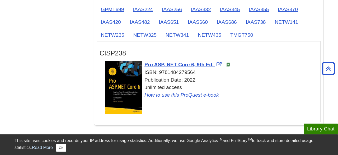
scroll to position [687, 0]
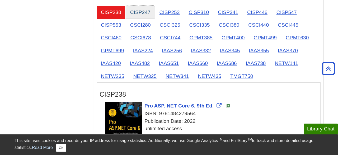
click at [141, 6] on link "CISP247" at bounding box center [140, 12] width 29 height 13
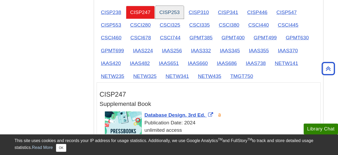
click at [172, 7] on link "CISP253" at bounding box center [169, 12] width 29 height 13
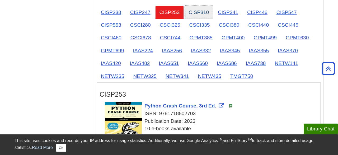
click at [194, 6] on link "CISP310" at bounding box center [198, 12] width 29 height 13
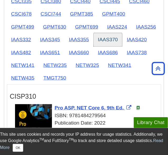
scroll to position [989, 0]
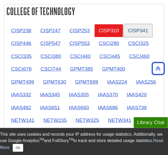
click at [132, 24] on link "CISP341" at bounding box center [138, 30] width 29 height 13
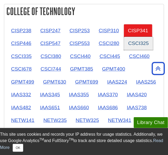
click at [142, 37] on link "CSCI325" at bounding box center [138, 43] width 29 height 13
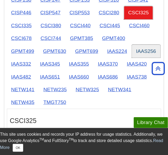
scroll to position [1017, 0]
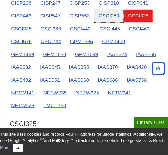
click at [111, 9] on link "CSCI280" at bounding box center [109, 15] width 29 height 13
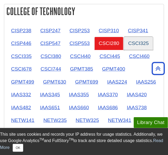
click at [131, 37] on link "CSCI325" at bounding box center [138, 43] width 29 height 13
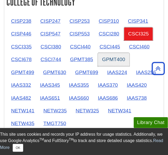
scroll to position [989, 0]
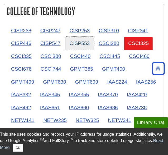
click at [91, 37] on link "CISP553" at bounding box center [80, 43] width 29 height 13
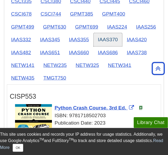
scroll to position [1017, 0]
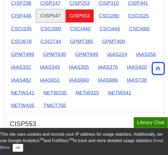
click at [55, 9] on link "CISP547" at bounding box center [50, 15] width 29 height 13
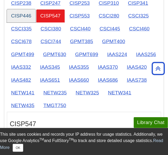
click at [27, 9] on link "CISP446" at bounding box center [21, 15] width 29 height 13
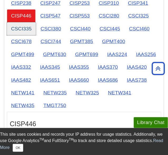
click at [25, 22] on link "CSCI335" at bounding box center [21, 28] width 29 height 13
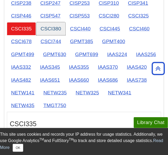
click at [59, 22] on link "CSCI380" at bounding box center [50, 28] width 29 height 13
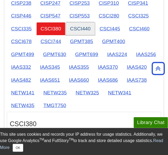
click at [77, 22] on link "CSCI440" at bounding box center [80, 28] width 29 height 13
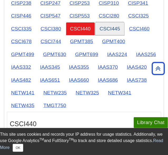
click at [117, 22] on link "CSCI445" at bounding box center [110, 28] width 29 height 13
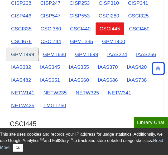
click at [38, 48] on link "GPMT499" at bounding box center [22, 54] width 31 height 13
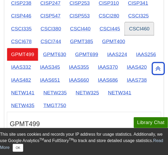
click at [146, 22] on link "CSCI460" at bounding box center [139, 28] width 29 height 13
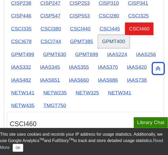
click at [113, 35] on link "GPMT400" at bounding box center [113, 41] width 31 height 13
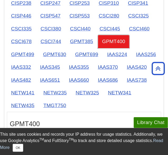
scroll to position [1044, 0]
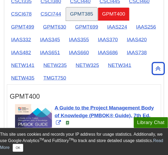
click at [89, 7] on link "GPMT385" at bounding box center [81, 13] width 31 height 13
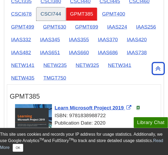
click at [53, 7] on link "CSCI744" at bounding box center [50, 13] width 29 height 13
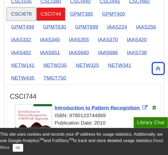
click at [26, 7] on link "CSCI678" at bounding box center [21, 13] width 29 height 13
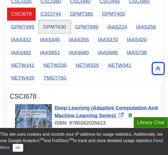
click at [39, 20] on link "GPMT630" at bounding box center [54, 26] width 31 height 13
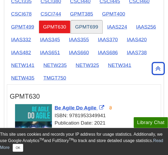
click at [71, 20] on link "GPMT699" at bounding box center [86, 26] width 31 height 13
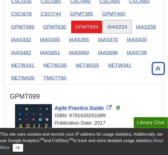
click at [103, 20] on link "IAAS224" at bounding box center [117, 26] width 29 height 13
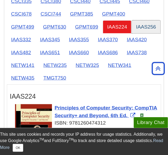
click at [132, 20] on link "IAAS256" at bounding box center [146, 26] width 29 height 13
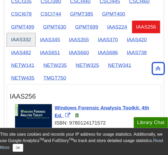
click at [35, 33] on link "IAAS332" at bounding box center [21, 39] width 29 height 13
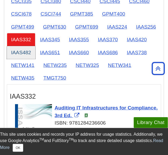
click at [35, 46] on link "IAAS482" at bounding box center [21, 52] width 29 height 13
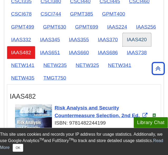
click at [123, 33] on link "IAAS420" at bounding box center [137, 39] width 29 height 13
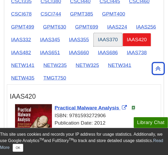
click at [94, 33] on link "IAAS370" at bounding box center [108, 39] width 29 height 13
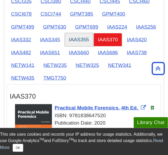
click at [65, 33] on link "IAAS355" at bounding box center [79, 39] width 29 height 13
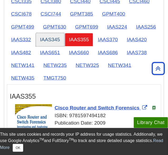
click at [36, 33] on link "IAAS345" at bounding box center [50, 39] width 29 height 13
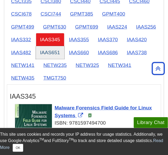
click at [36, 46] on link "IAAS651" at bounding box center [50, 52] width 29 height 13
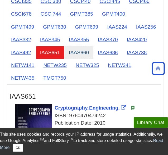
click at [65, 46] on link "IAAS660" at bounding box center [79, 52] width 29 height 13
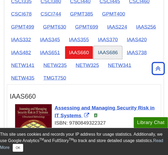
click at [94, 46] on link "IAAS686" at bounding box center [108, 52] width 29 height 13
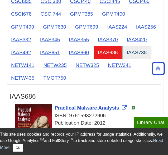
click at [123, 46] on link "IAAS738" at bounding box center [137, 52] width 29 height 13
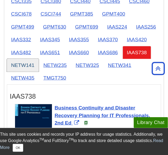
click at [39, 59] on link "NETW141" at bounding box center [23, 65] width 32 height 13
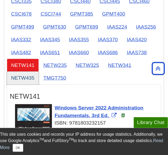
click at [39, 71] on link "NETW435" at bounding box center [23, 77] width 32 height 13
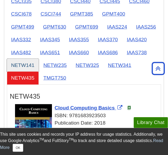
click at [39, 59] on link "NETW141" at bounding box center [23, 65] width 32 height 13
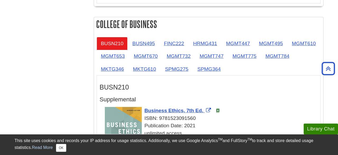
scroll to position [467, 0]
